Goal: Information Seeking & Learning: Learn about a topic

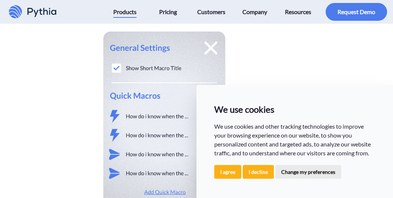
scroll to position [1813, 0]
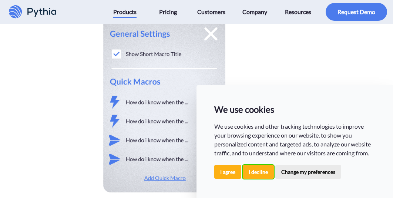
click at [252, 176] on button "I decline" at bounding box center [258, 172] width 31 height 14
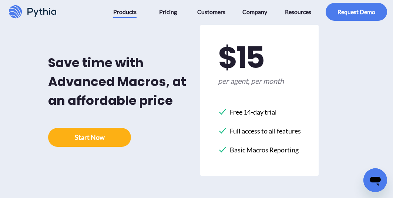
scroll to position [2279, 0]
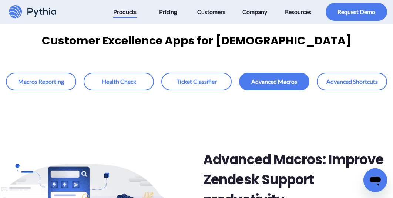
scroll to position [0, 0]
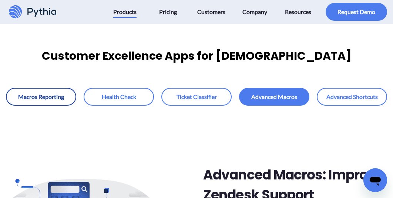
click at [52, 88] on link at bounding box center [41, 97] width 70 height 18
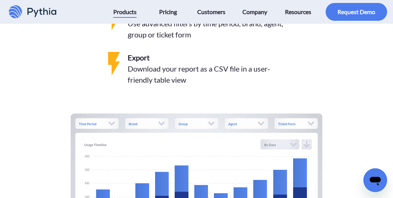
scroll to position [966, 0]
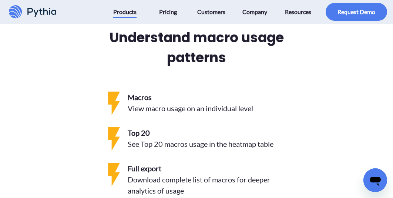
scroll to position [1969, 0]
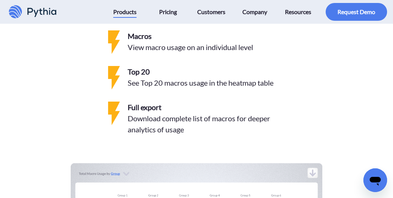
scroll to position [2023, 0]
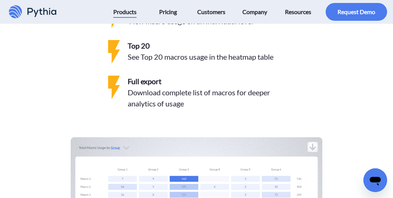
scroll to position [2057, 0]
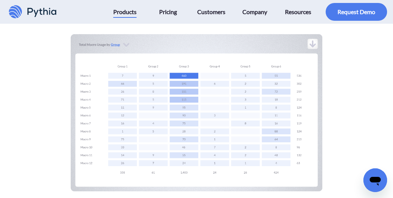
scroll to position [2162, 0]
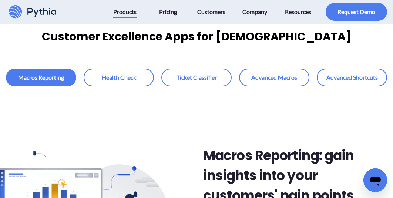
scroll to position [0, 0]
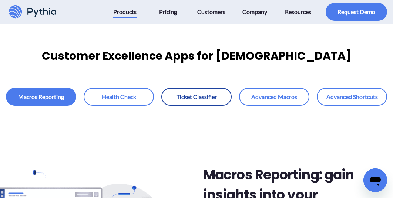
click at [193, 88] on link at bounding box center [196, 97] width 70 height 18
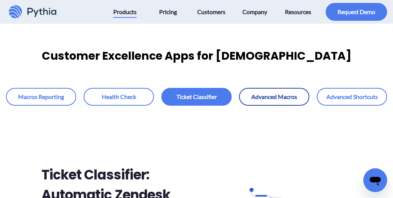
click at [274, 88] on link at bounding box center [274, 97] width 70 height 18
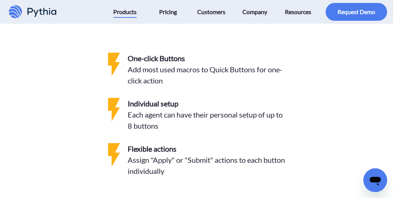
scroll to position [1618, 0]
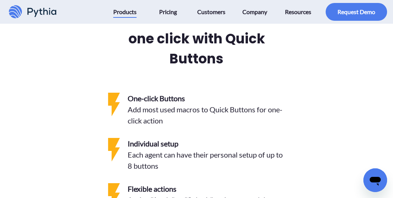
scroll to position [1575, 0]
